Goal: Task Accomplishment & Management: Complete application form

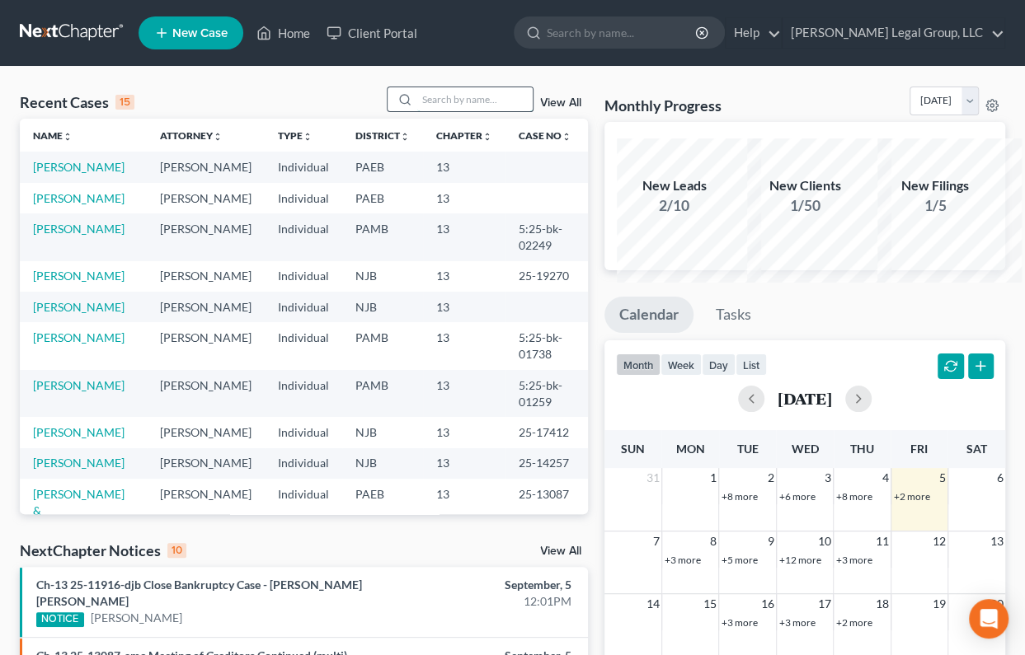
click at [417, 111] on input "search" at bounding box center [474, 99] width 115 height 24
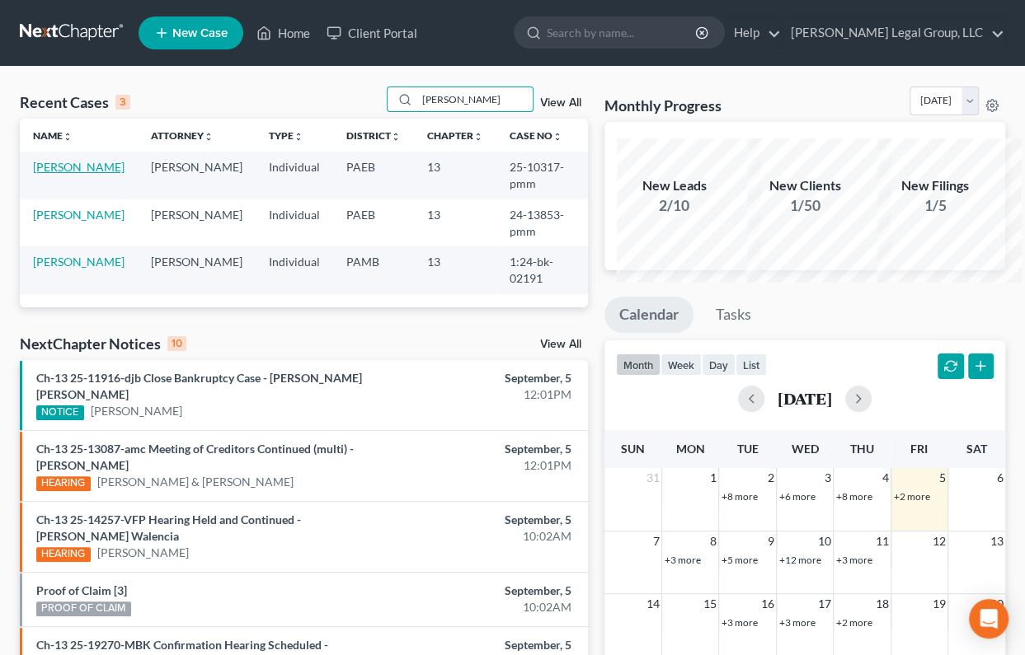
type input "[PERSON_NAME]"
click at [81, 174] on link "[PERSON_NAME]" at bounding box center [79, 167] width 92 height 14
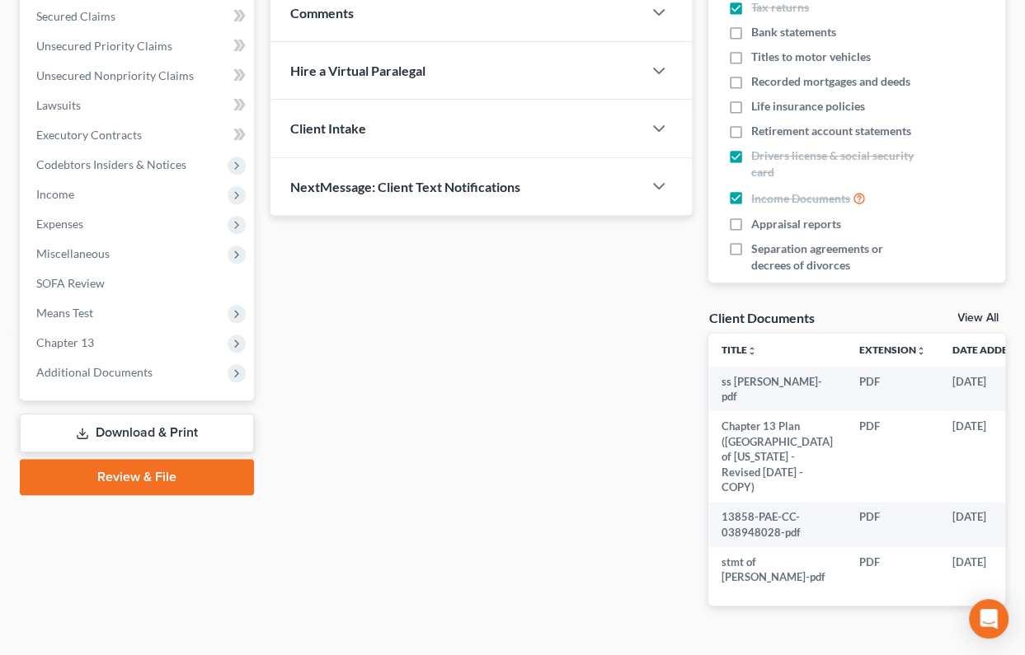
scroll to position [374, 0]
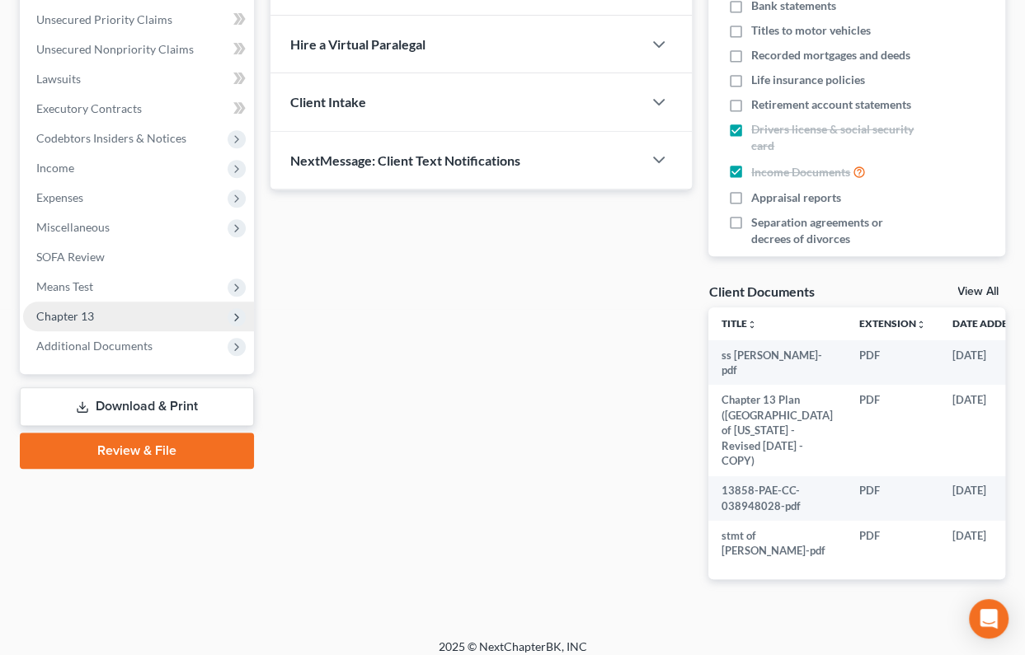
click at [120, 331] on span "Chapter 13" at bounding box center [138, 317] width 231 height 30
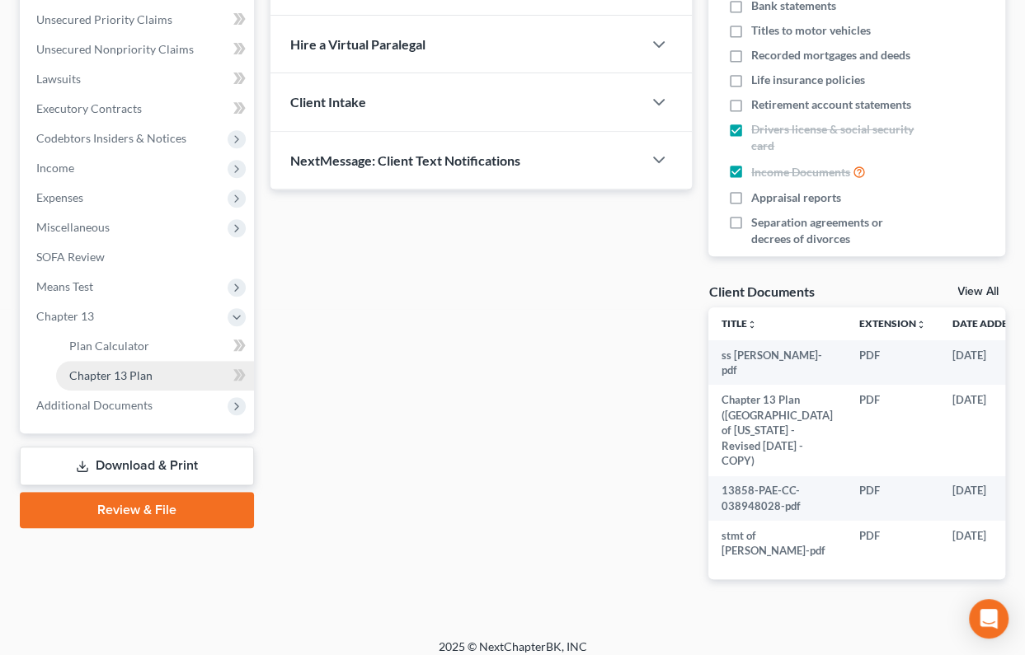
click at [129, 382] on span "Chapter 13 Plan" at bounding box center [110, 375] width 83 height 14
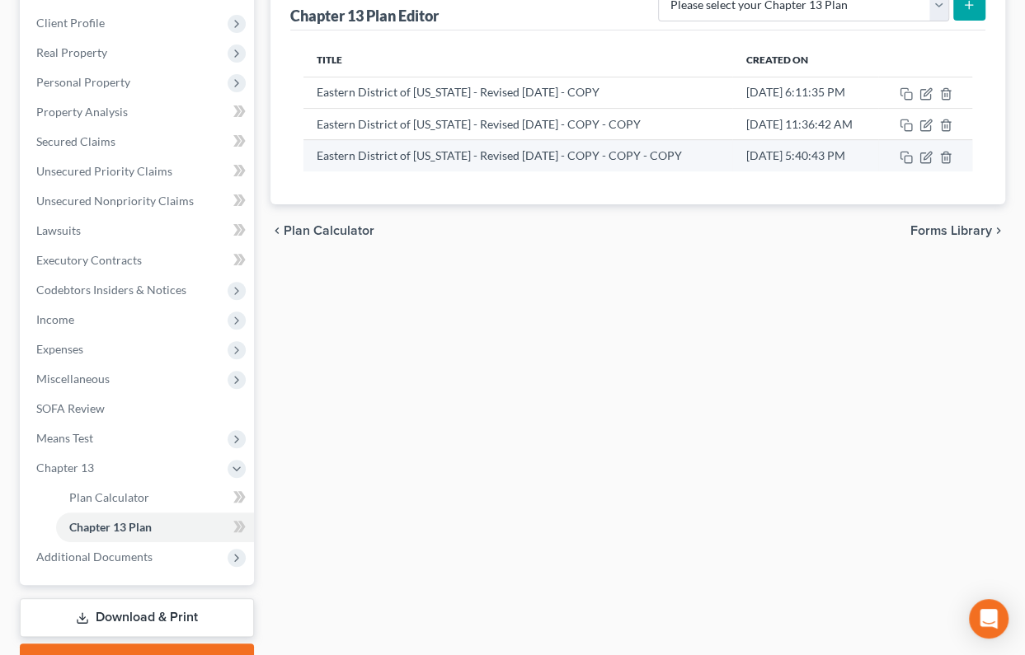
scroll to position [224, 0]
click at [903, 162] on icon "button" at bounding box center [905, 155] width 13 height 13
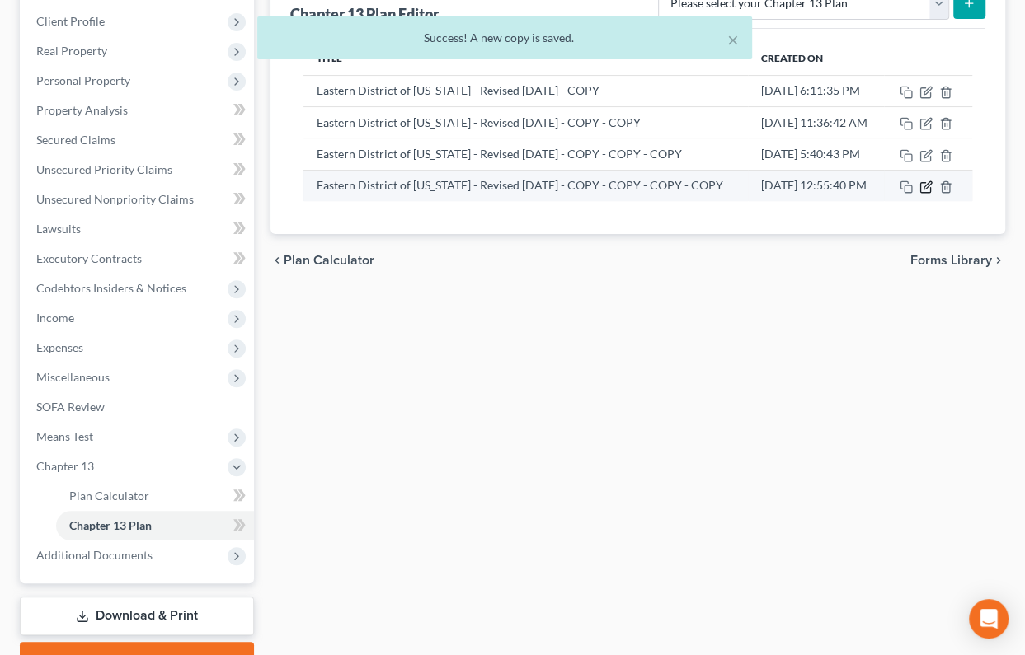
click at [922, 193] on icon "button" at bounding box center [925, 188] width 10 height 10
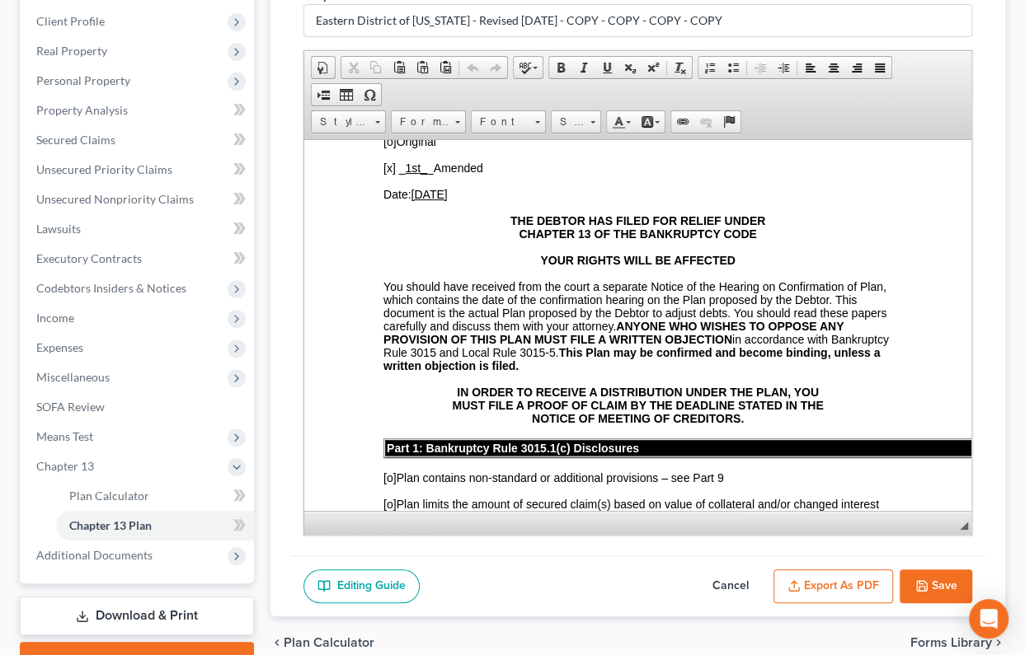
scroll to position [299, 0]
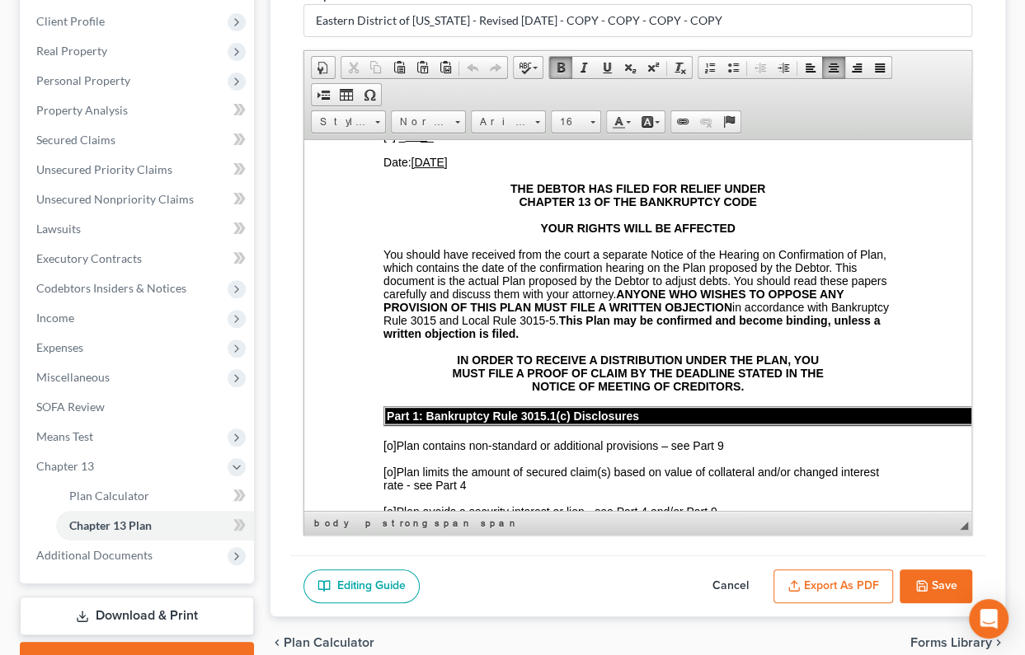
click at [439, 168] on u "[DATE]" at bounding box center [428, 161] width 36 height 13
click at [418, 142] on u "1st_" at bounding box center [414, 135] width 21 height 13
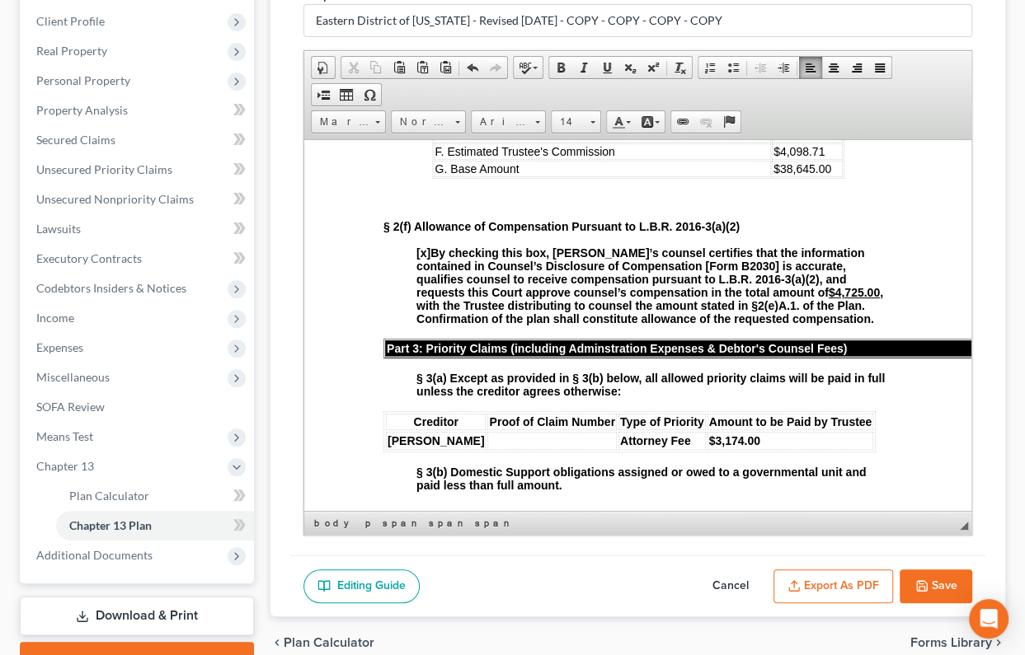
scroll to position [1424, 0]
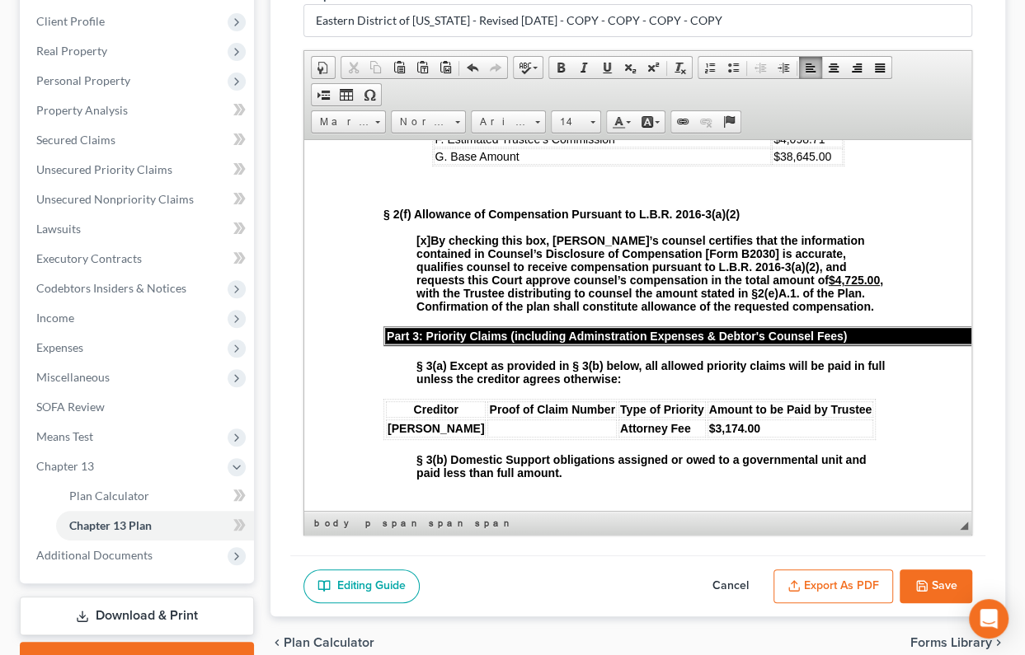
drag, startPoint x: 816, startPoint y: 237, endPoint x: 750, endPoint y: 228, distance: 66.5
click at [771, 76] on td "$ 8,728.29" at bounding box center [806, 67] width 71 height 18
click at [595, 124] on span at bounding box center [592, 122] width 5 height 2
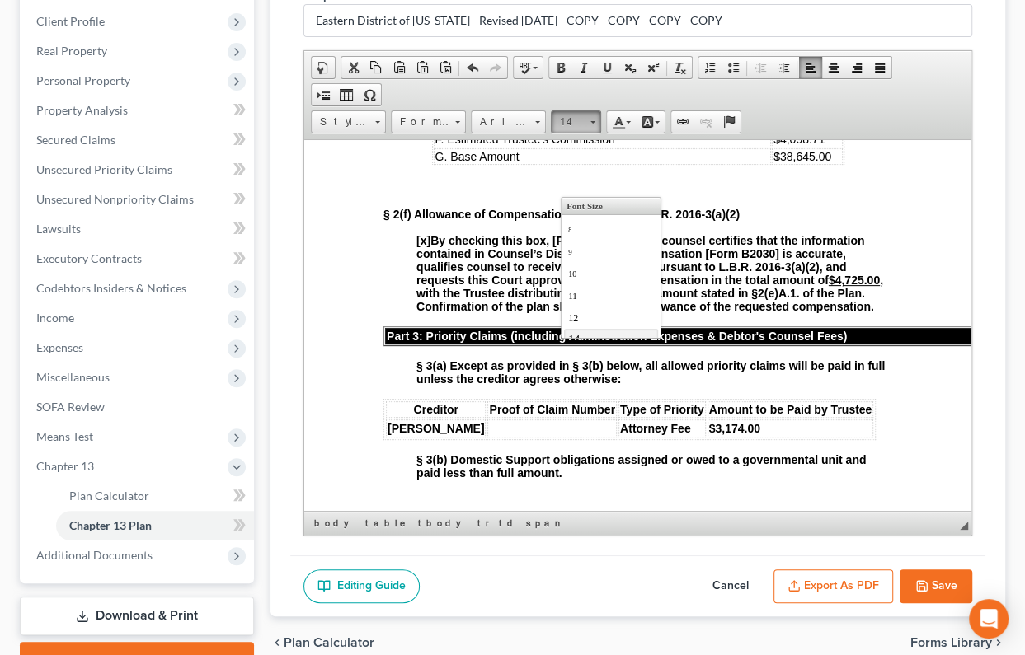
scroll to position [97, 0]
click at [606, 252] on link "14" at bounding box center [611, 241] width 94 height 21
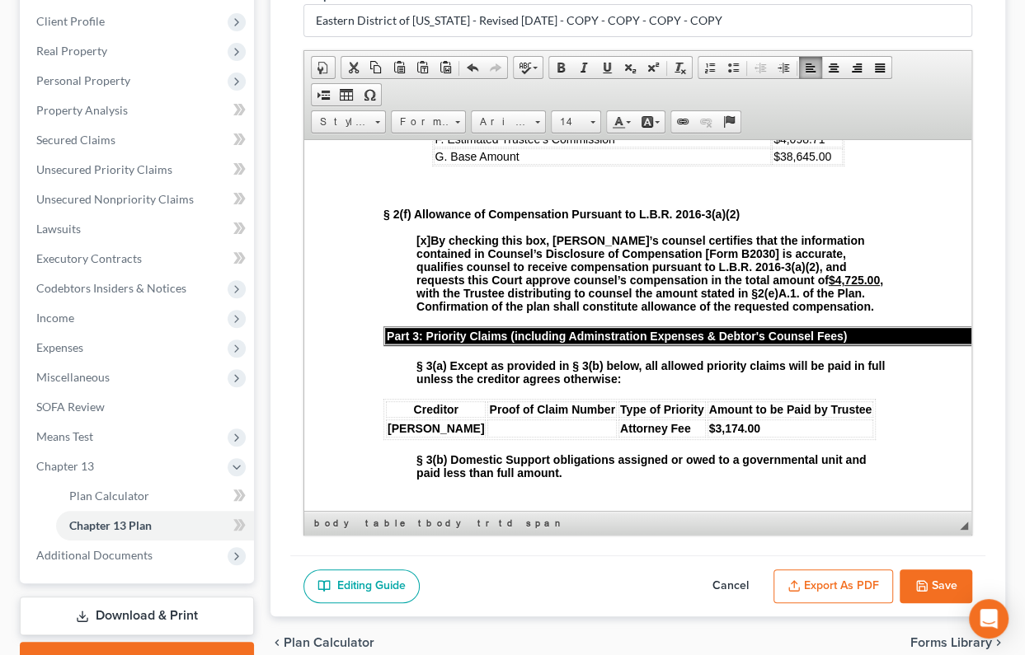
scroll to position [0, 0]
click at [595, 124] on span at bounding box center [592, 122] width 5 height 2
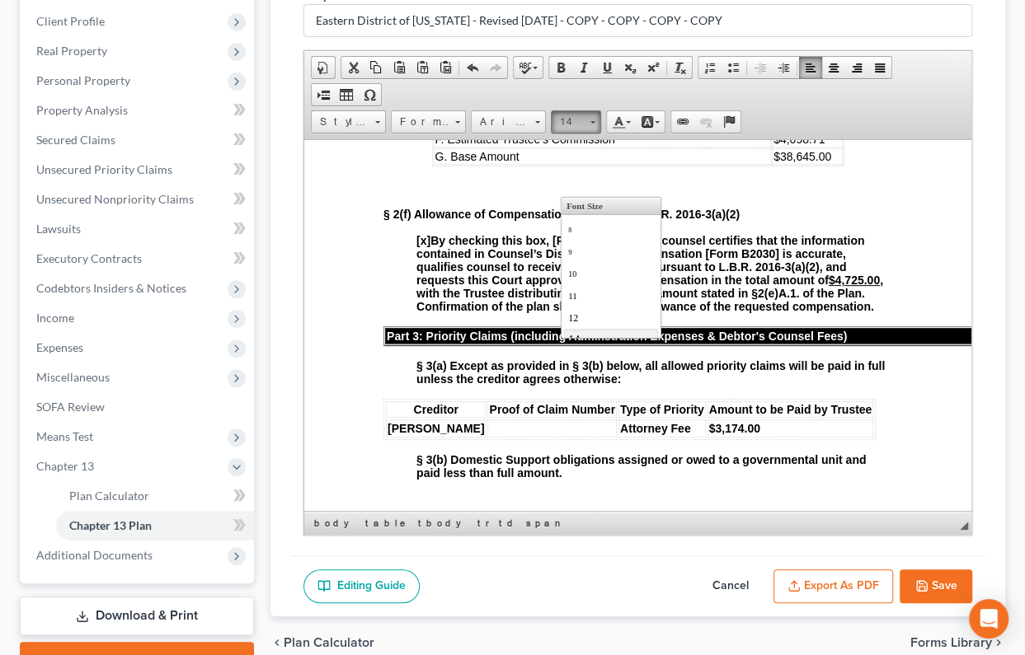
scroll to position [97, 0]
click at [587, 230] on link "12" at bounding box center [611, 219] width 94 height 21
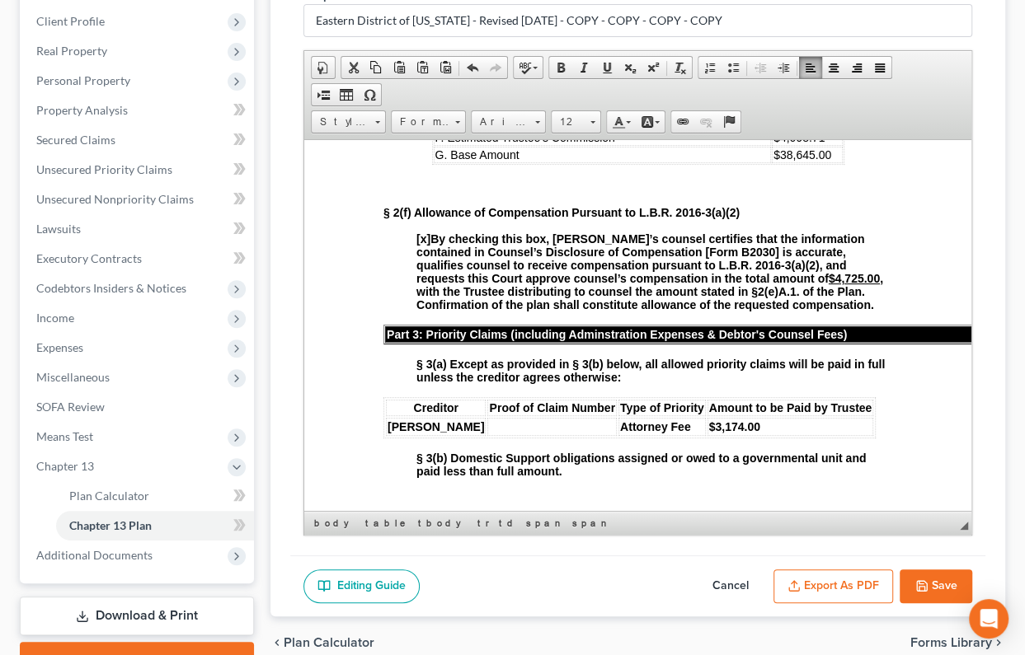
scroll to position [0, 0]
click at [594, 128] on span at bounding box center [592, 120] width 4 height 16
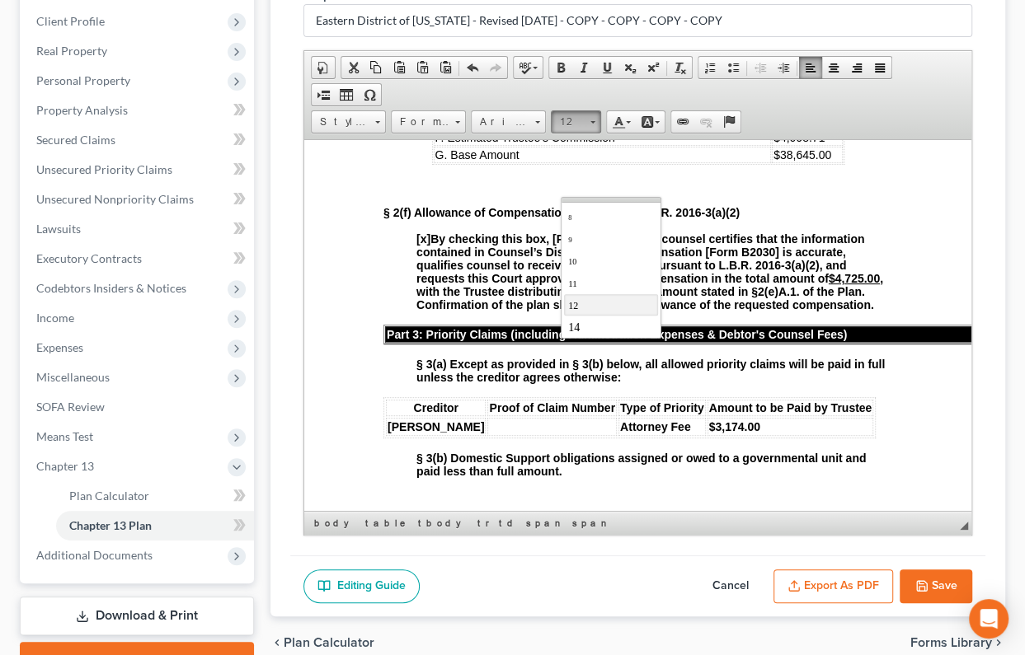
scroll to position [87, 0]
click at [603, 262] on link "14" at bounding box center [611, 251] width 94 height 21
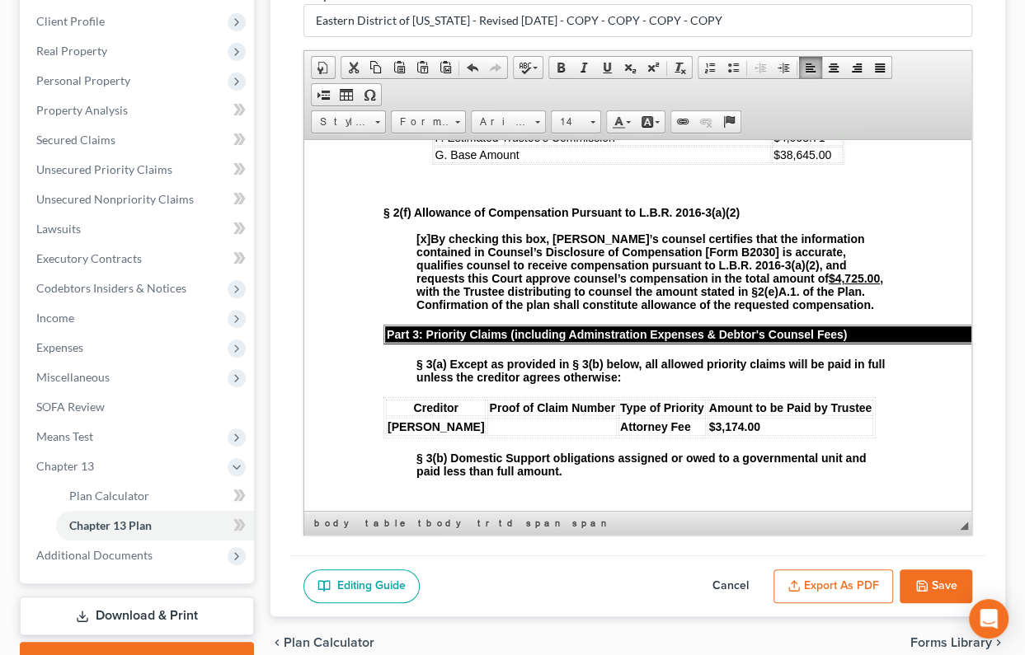
scroll to position [0, 0]
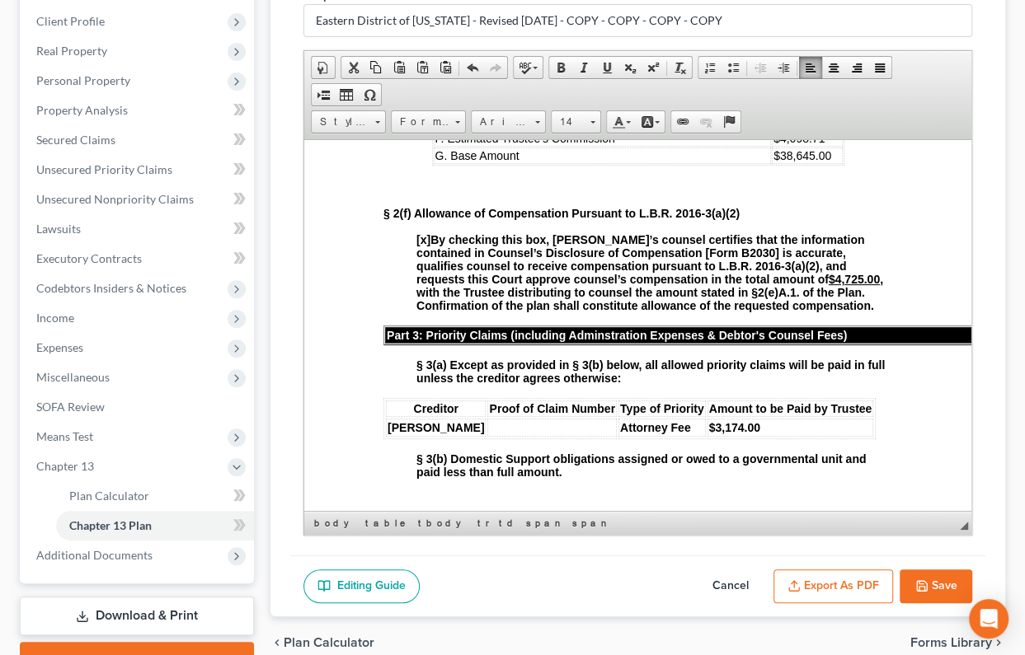
drag, startPoint x: 791, startPoint y: 209, endPoint x: 758, endPoint y: 212, distance: 33.1
click at [771, 57] on td "$0.00" at bounding box center [806, 48] width 71 height 18
click at [598, 134] on link "Size" at bounding box center [576, 121] width 50 height 23
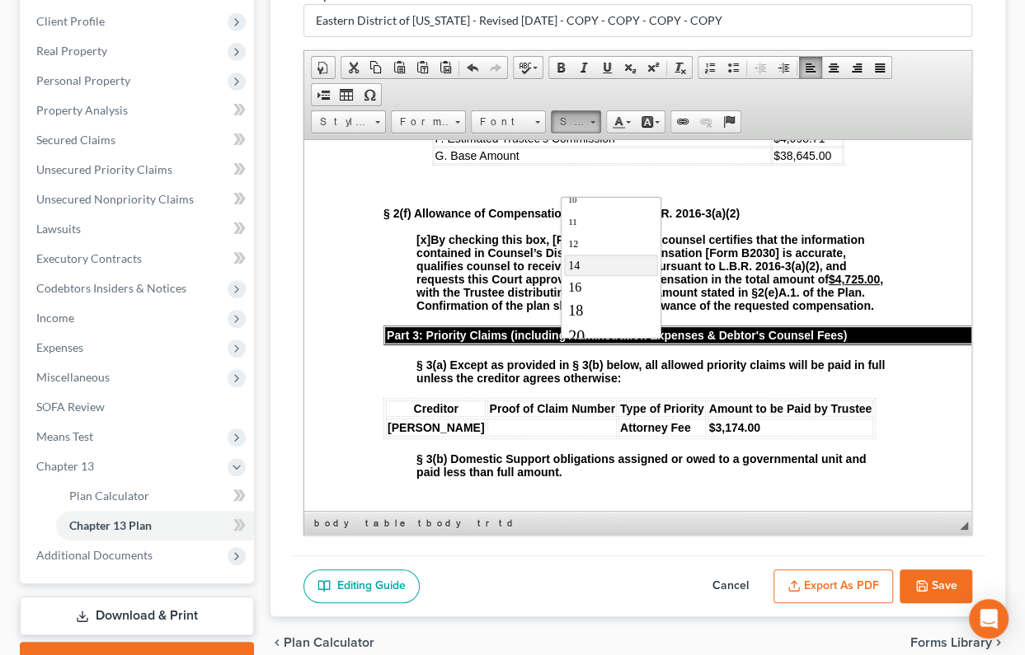
scroll to position [74, 0]
click at [614, 275] on link "14" at bounding box center [611, 264] width 94 height 21
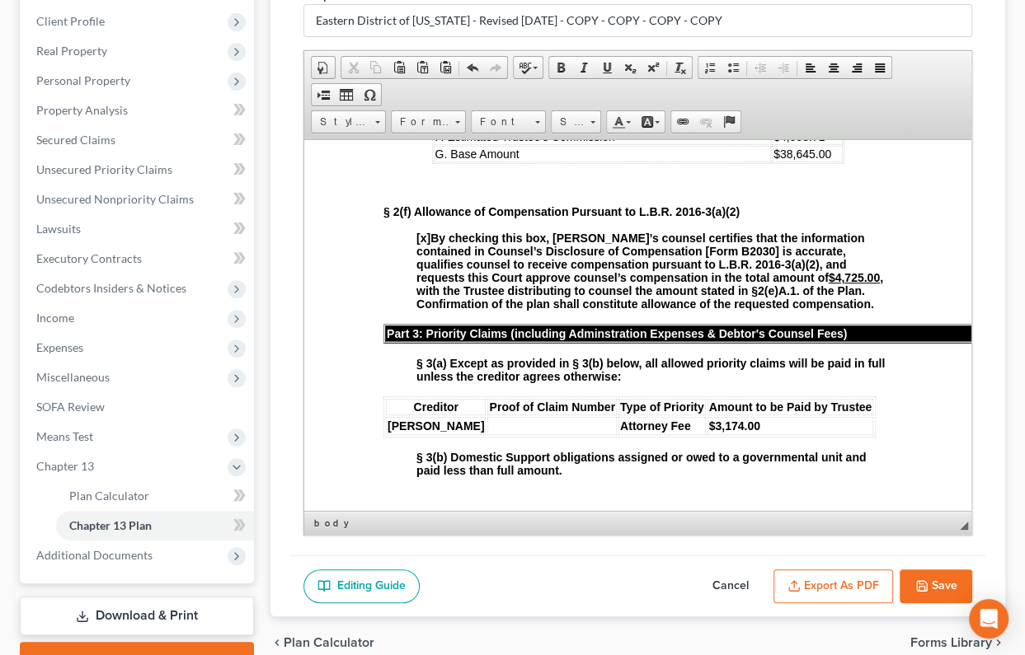
drag, startPoint x: 814, startPoint y: 261, endPoint x: 763, endPoint y: 270, distance: 52.7
click at [771, 110] on td "$ 22,644.00" at bounding box center [806, 101] width 71 height 18
click at [805, 107] on span "22,644.00" at bounding box center [804, 100] width 51 height 13
drag, startPoint x: 813, startPoint y: 265, endPoint x: 765, endPoint y: 270, distance: 48.1
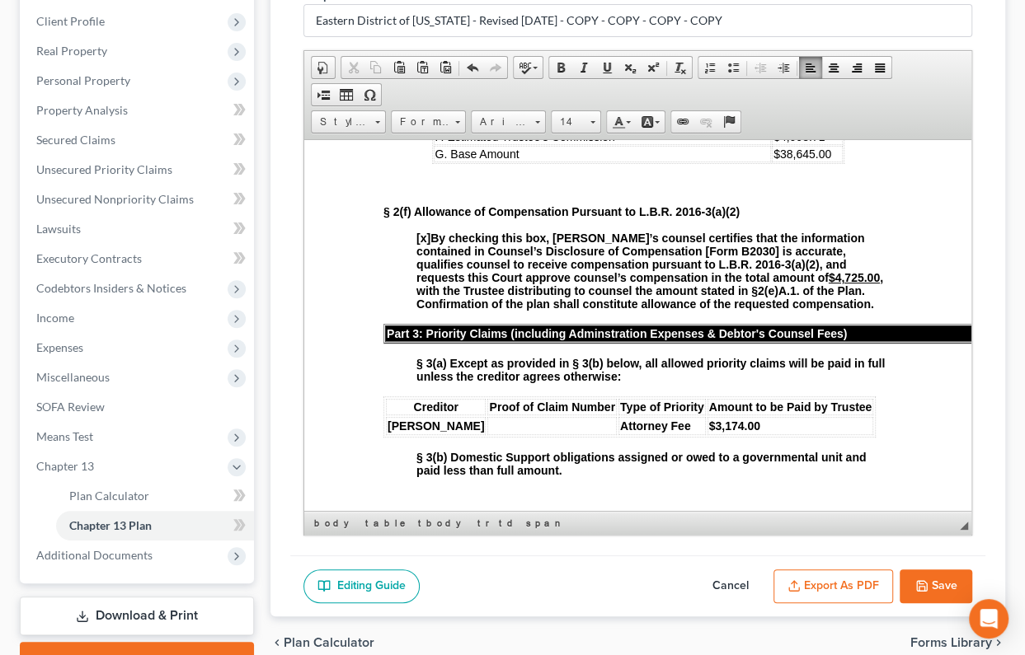
click at [779, 107] on span "22,644.00" at bounding box center [804, 100] width 51 height 13
drag, startPoint x: 812, startPoint y: 283, endPoint x: 763, endPoint y: 286, distance: 48.7
click at [772, 125] on span "$34,546.29" at bounding box center [801, 118] width 58 height 13
drag, startPoint x: 803, startPoint y: 303, endPoint x: 759, endPoint y: 310, distance: 44.3
click at [771, 144] on td "$4,098.71" at bounding box center [806, 136] width 71 height 16
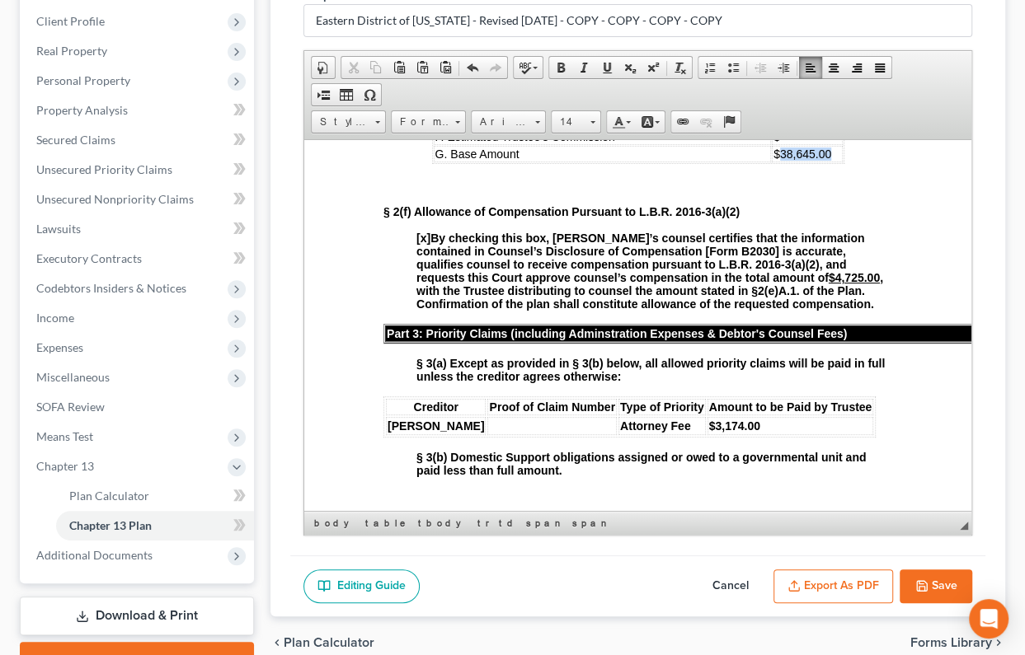
drag, startPoint x: 794, startPoint y: 322, endPoint x: 763, endPoint y: 325, distance: 31.4
click at [772, 160] on span "$38,645.00" at bounding box center [801, 153] width 58 height 13
click at [793, 144] on td "$" at bounding box center [806, 136] width 71 height 16
click at [795, 127] on td "$" at bounding box center [806, 118] width 71 height 16
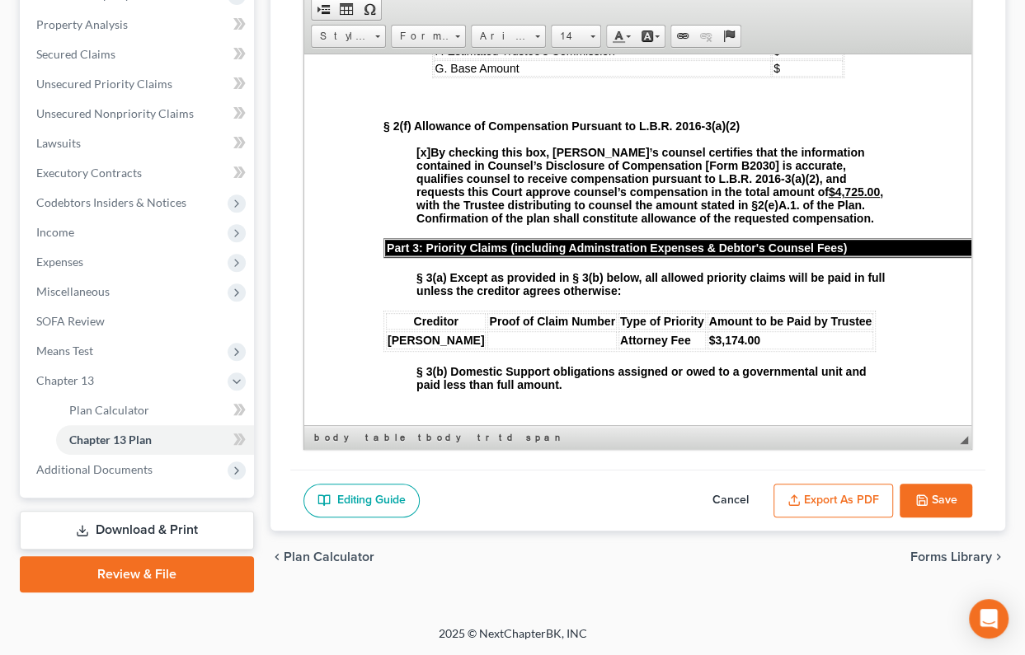
scroll to position [374, 0]
click at [926, 508] on button "Save" at bounding box center [935, 501] width 73 height 35
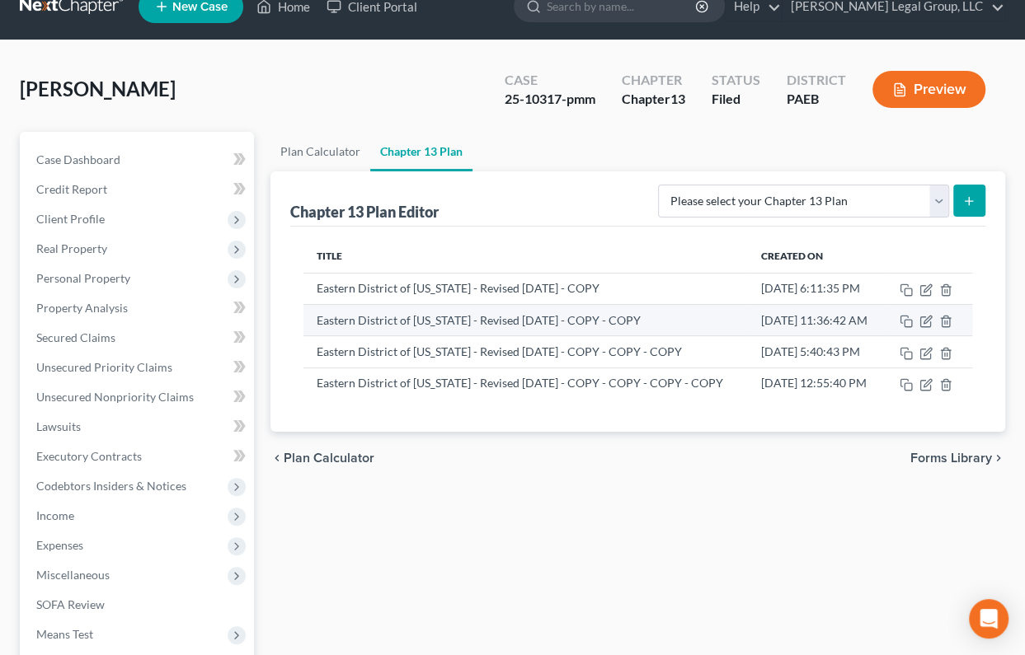
scroll to position [0, 0]
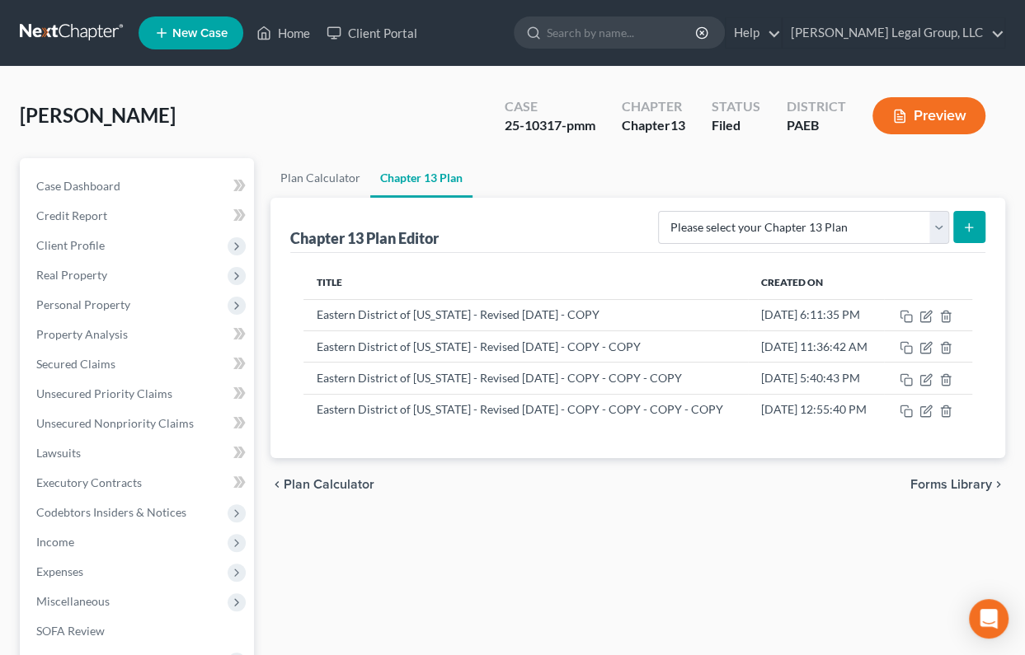
click at [678, 198] on ul "Plan Calculator Chapter 13 Plan" at bounding box center [637, 178] width 734 height 40
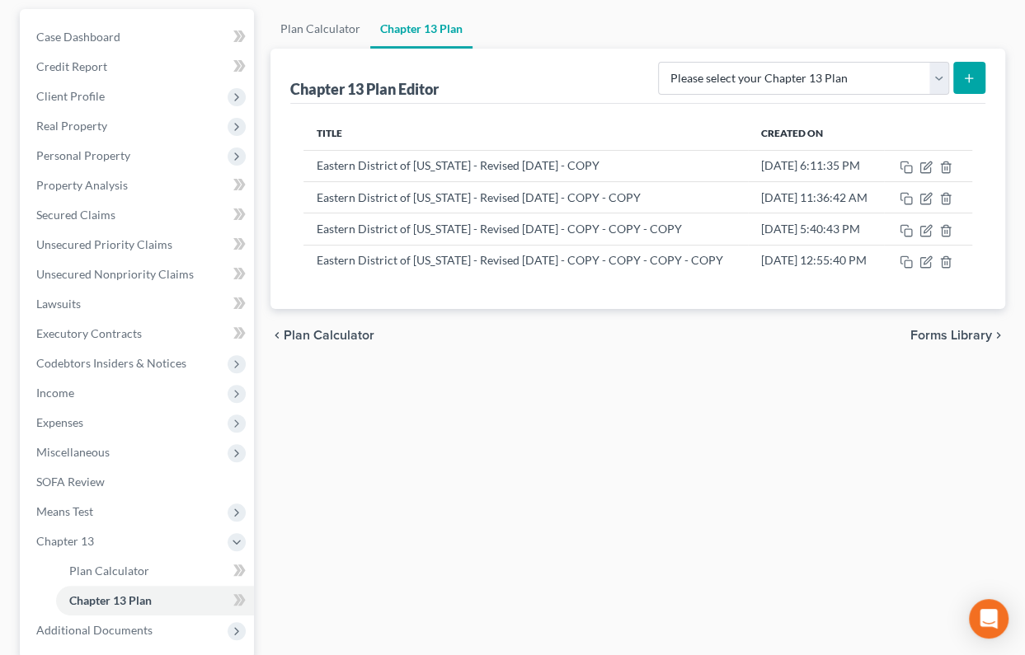
scroll to position [224, 0]
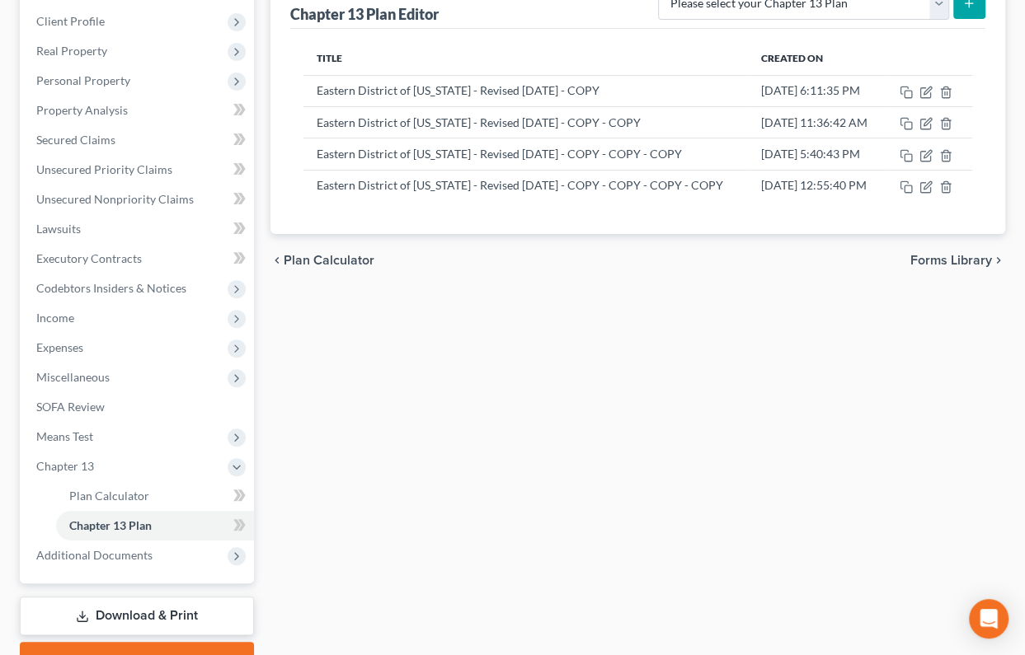
click at [16, 143] on div "Case Dashboard Payments Invoices Payments Payments Credit Report Client Profile" at bounding box center [137, 306] width 251 height 744
click at [927, 194] on icon "button" at bounding box center [925, 187] width 13 height 13
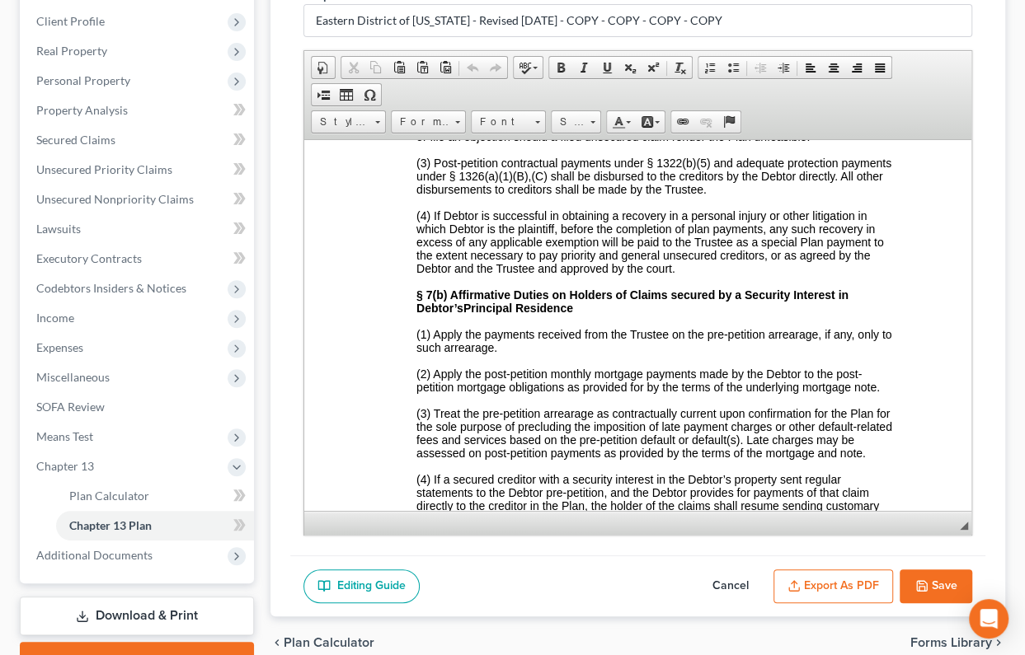
scroll to position [4047, 0]
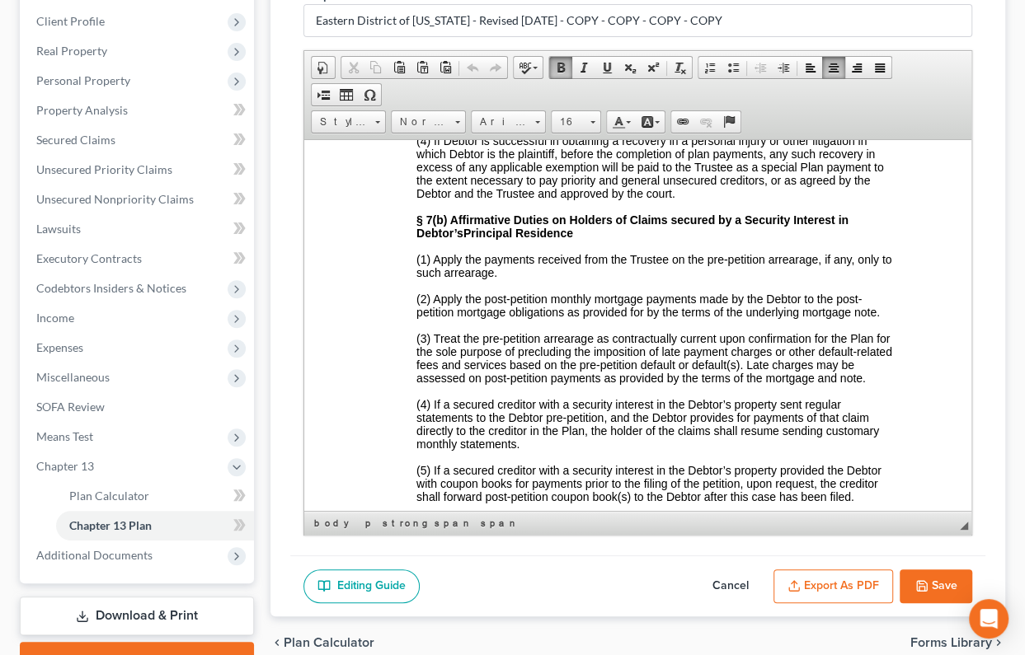
drag, startPoint x: 752, startPoint y: 279, endPoint x: 705, endPoint y: 277, distance: 47.0
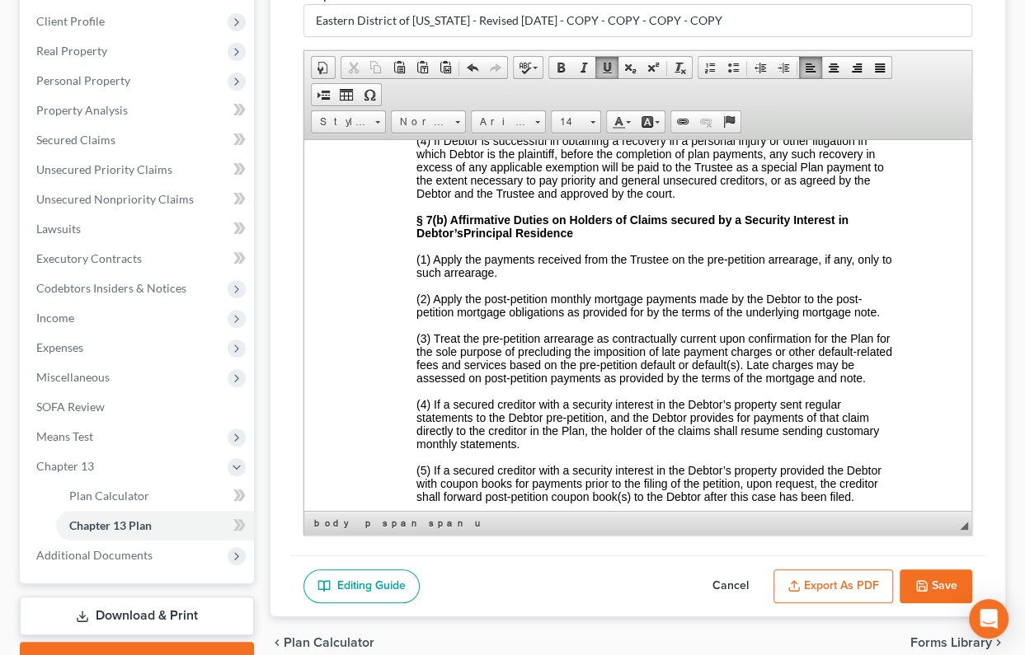
drag, startPoint x: 744, startPoint y: 293, endPoint x: 697, endPoint y: 291, distance: 47.9
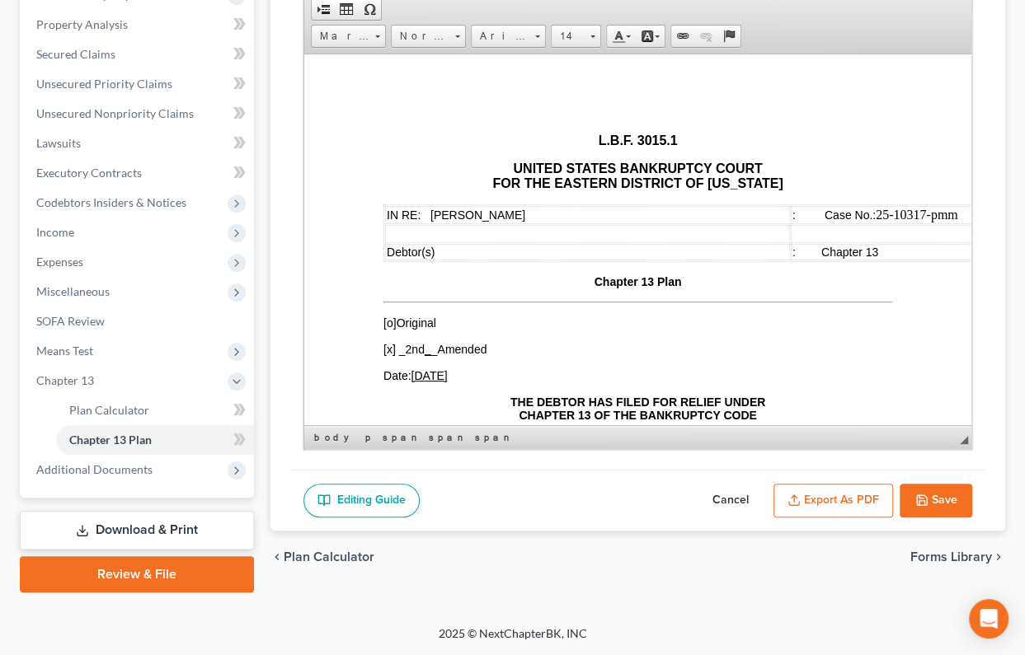
scroll to position [524, 0]
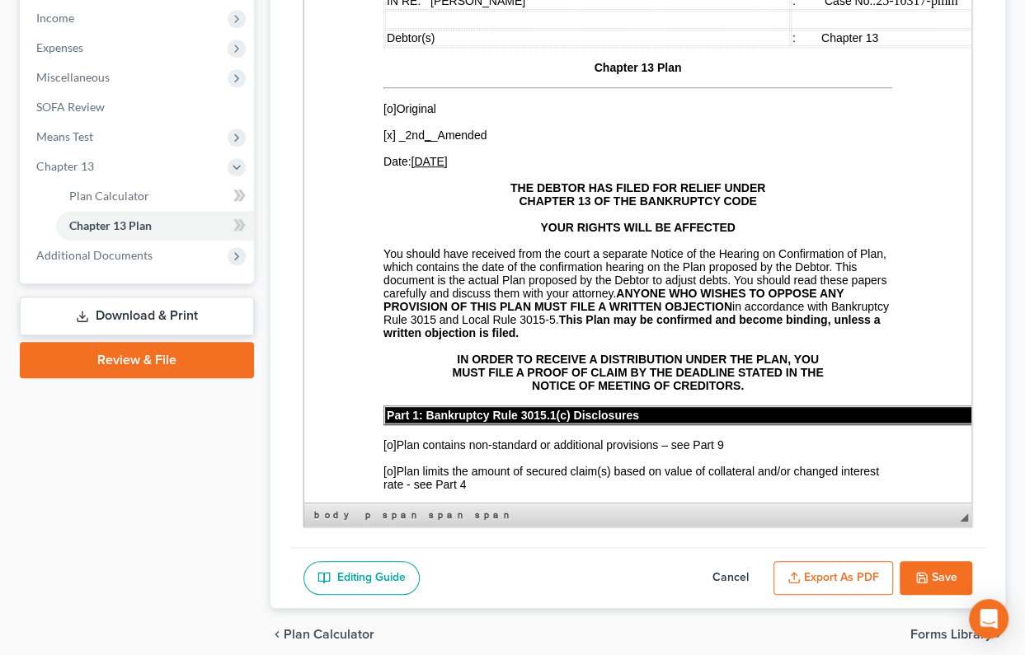
drag, startPoint x: 1254, startPoint y: 130, endPoint x: 896, endPoint y: 492, distance: 508.9
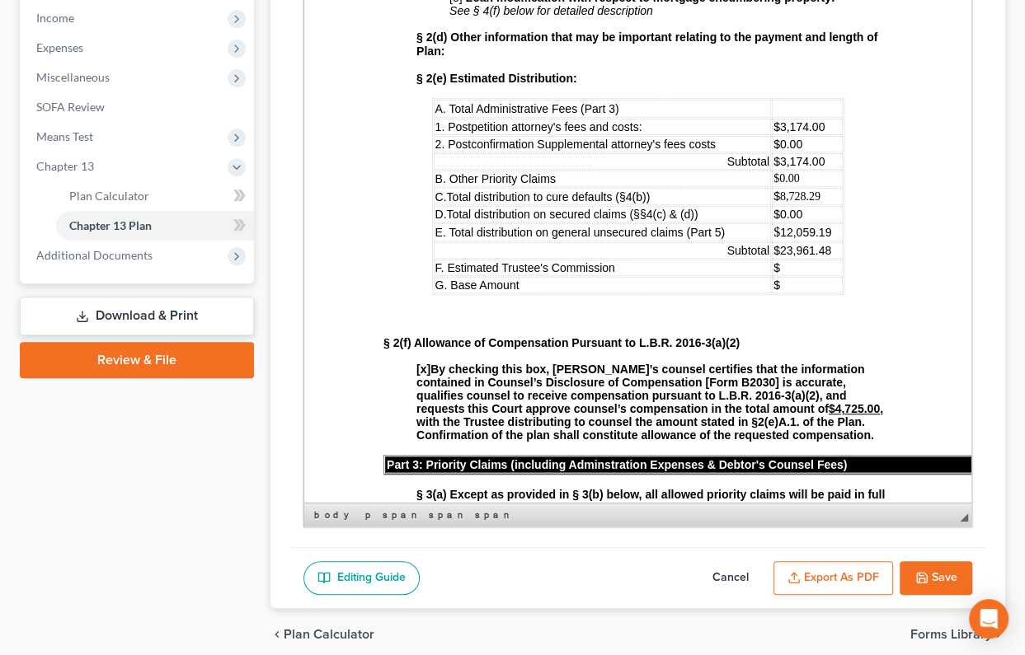
scroll to position [1049, 0]
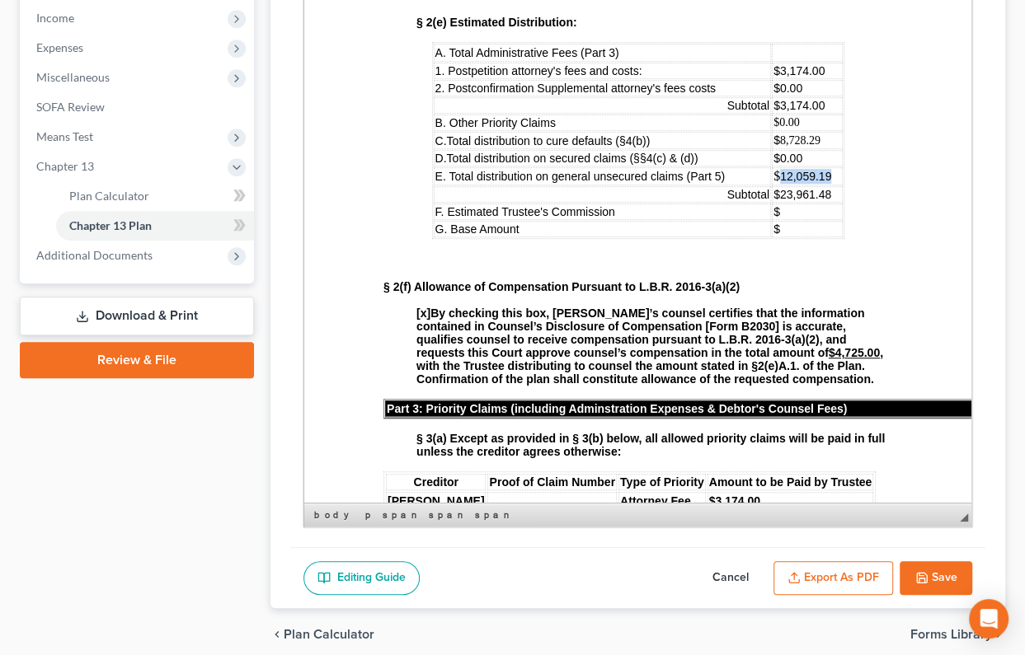
drag, startPoint x: 812, startPoint y: 344, endPoint x: 763, endPoint y: 338, distance: 49.0
click at [779, 183] on span "12,059.19" at bounding box center [804, 176] width 51 height 13
drag, startPoint x: 805, startPoint y: 363, endPoint x: 766, endPoint y: 367, distance: 39.0
click at [771, 203] on td "$23,961.48" at bounding box center [806, 194] width 70 height 16
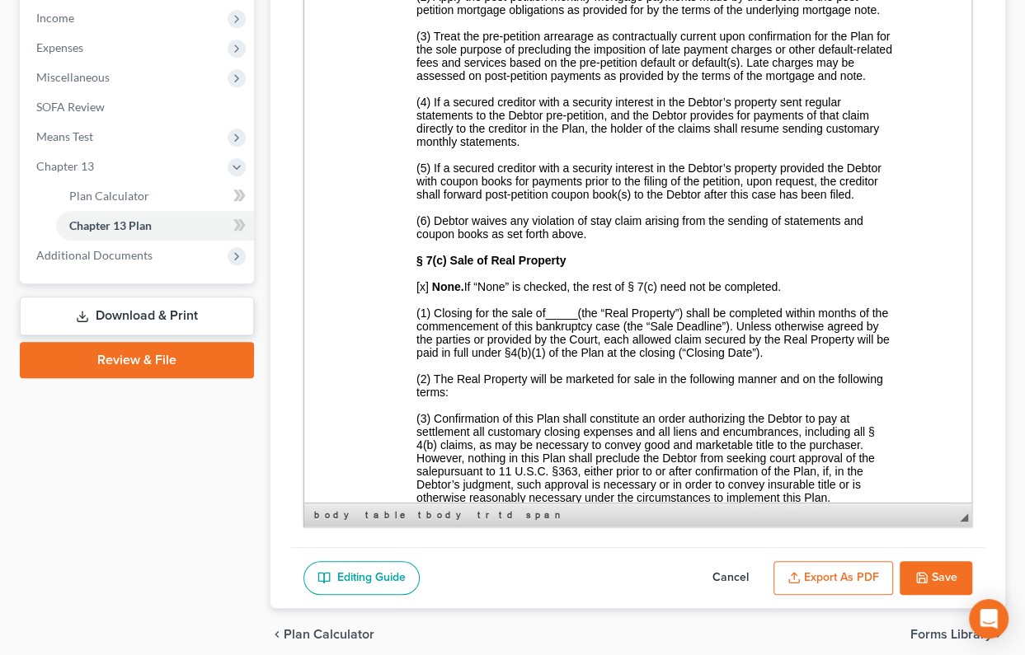
scroll to position [4047, 0]
